Goal: Task Accomplishment & Management: Manage account settings

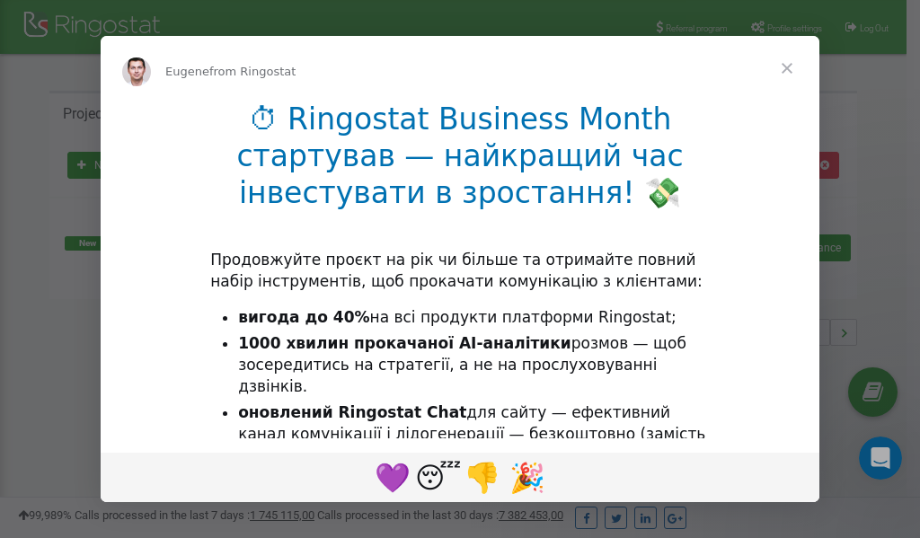
click at [789, 66] on span "Close" at bounding box center [787, 68] width 65 height 65
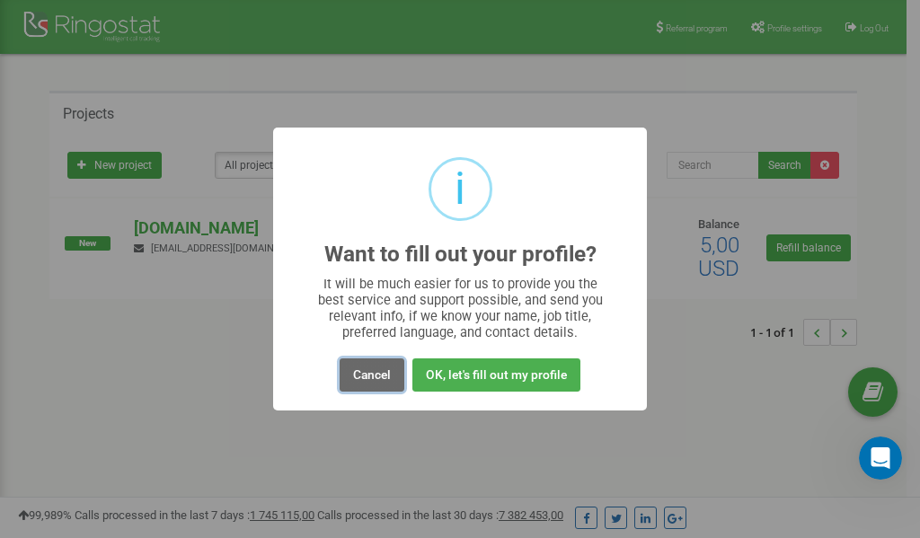
click at [377, 373] on button "Cancel" at bounding box center [372, 374] width 65 height 33
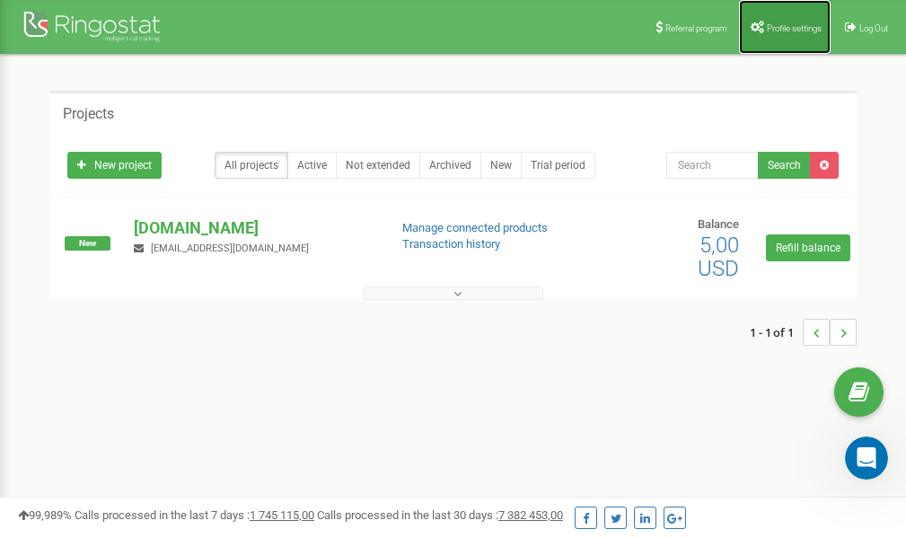
click at [792, 29] on span "Profile settings" at bounding box center [794, 28] width 55 height 10
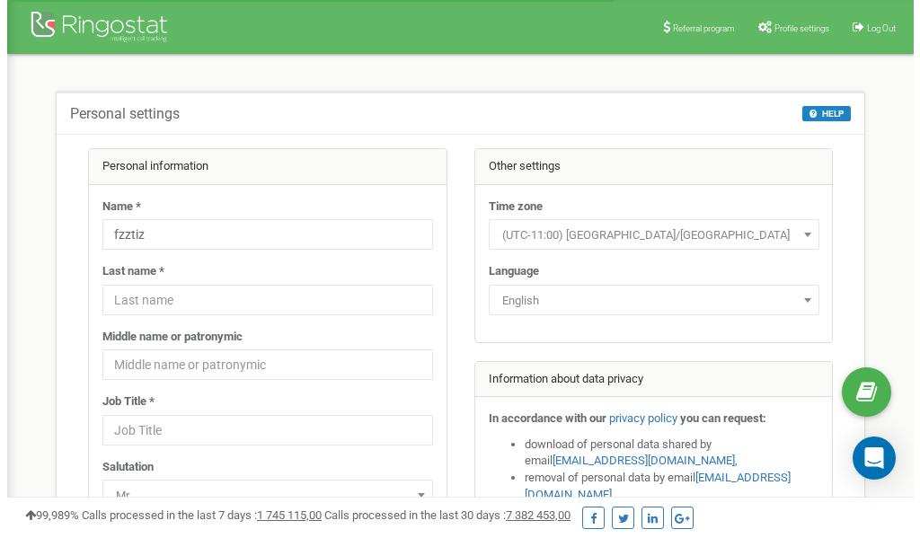
scroll to position [90, 0]
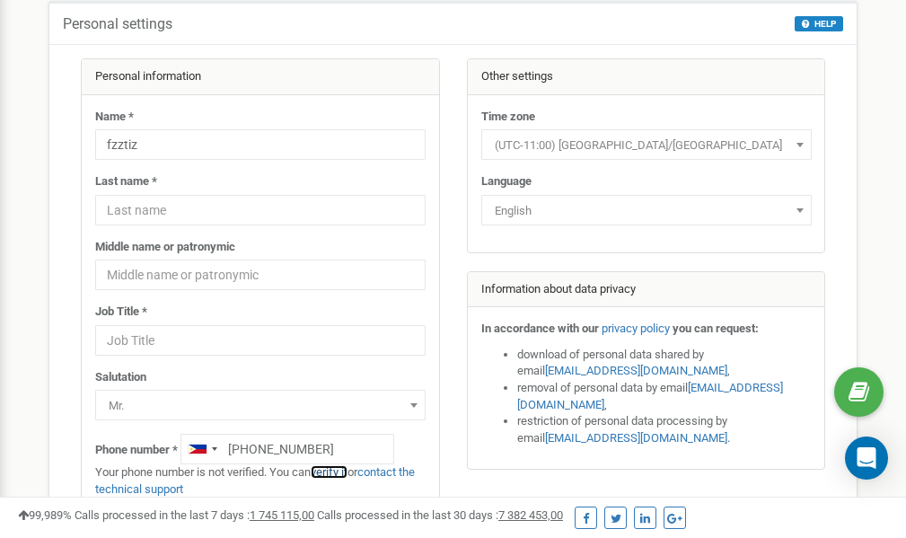
click at [348, 473] on link "verify it" at bounding box center [329, 471] width 37 height 13
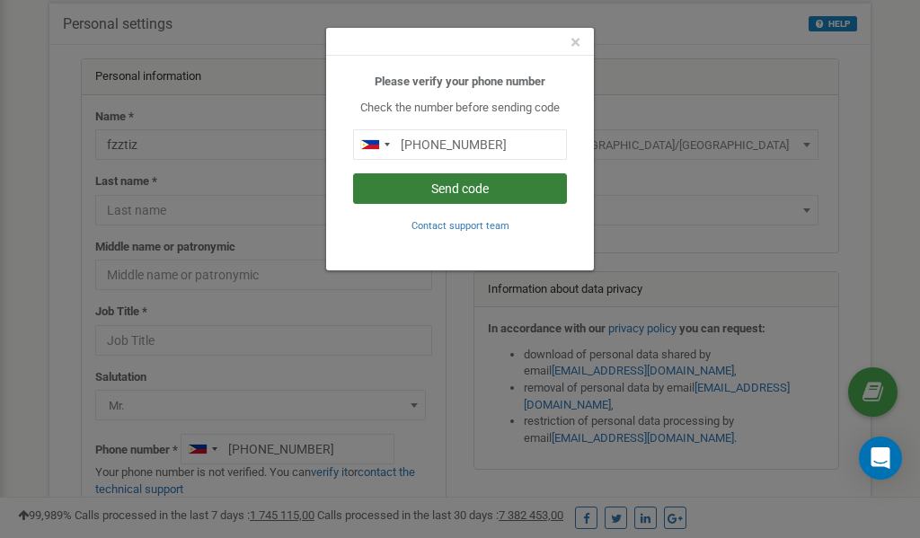
click at [472, 184] on button "Send code" at bounding box center [460, 188] width 214 height 31
